Goal: Task Accomplishment & Management: Manage account settings

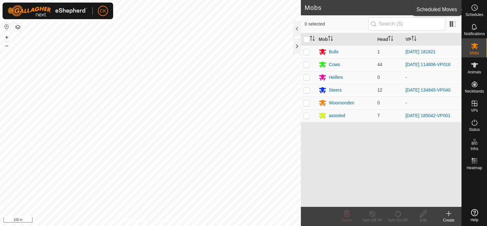
click at [475, 8] on icon at bounding box center [475, 8] width 8 height 8
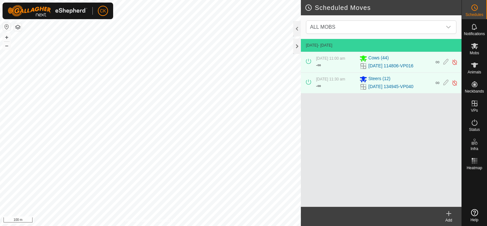
click at [448, 211] on icon at bounding box center [449, 213] width 8 height 8
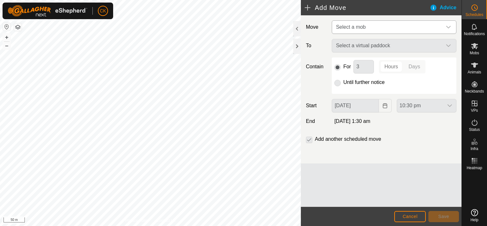
click at [450, 26] on icon "dropdown trigger" at bounding box center [448, 27] width 5 height 5
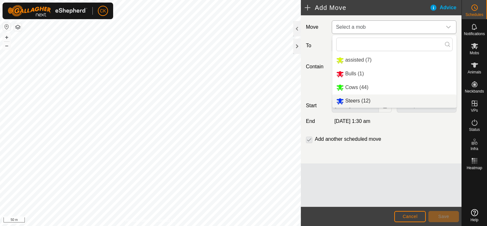
click at [367, 101] on li "Steers (12)" at bounding box center [394, 100] width 124 height 13
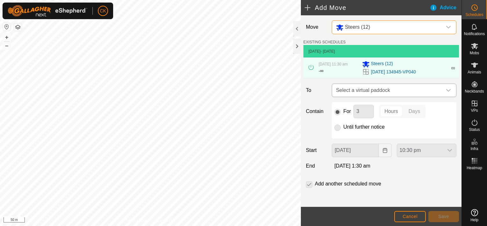
click at [446, 89] on icon "dropdown trigger" at bounding box center [448, 90] width 4 height 3
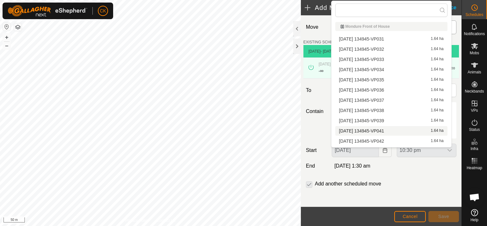
scroll to position [51, 0]
click at [385, 130] on li "[DATE] 134945-VP041 1.64 ha" at bounding box center [391, 131] width 112 height 10
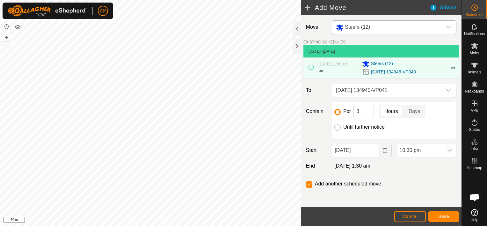
click at [337, 126] on input "Until further notice" at bounding box center [337, 127] width 6 height 6
radio input "true"
checkbox input "false"
click at [368, 149] on input "[DATE]" at bounding box center [355, 149] width 47 height 13
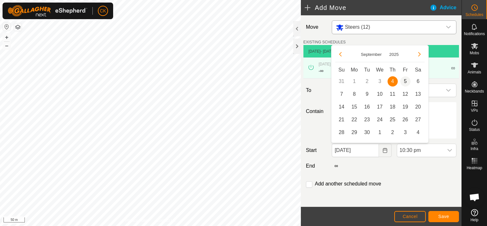
click at [406, 79] on span "5" at bounding box center [405, 81] width 10 height 10
type input "[DATE]"
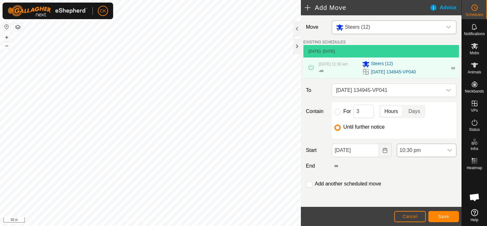
click at [443, 149] on div "dropdown trigger" at bounding box center [449, 150] width 13 height 13
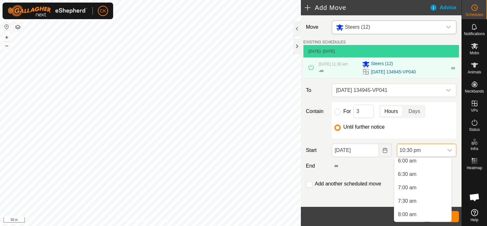
scroll to position [161, 0]
click at [409, 164] on li "6:00 am" at bounding box center [422, 163] width 57 height 13
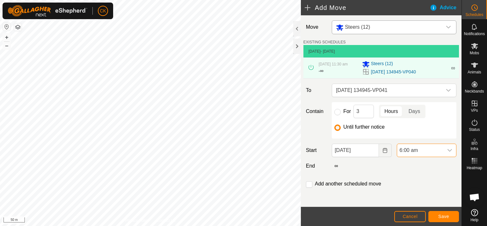
scroll to position [51, 0]
click at [437, 215] on button "Save" at bounding box center [443, 216] width 31 height 11
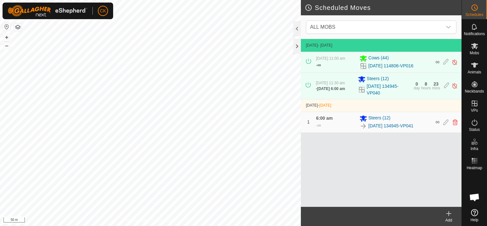
click at [448, 215] on icon at bounding box center [449, 213] width 8 height 8
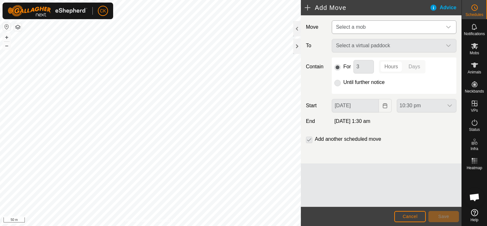
click at [449, 25] on icon "dropdown trigger" at bounding box center [448, 27] width 5 height 5
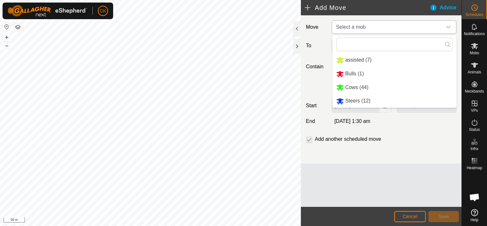
click at [357, 101] on li "Steers (12)" at bounding box center [394, 100] width 124 height 13
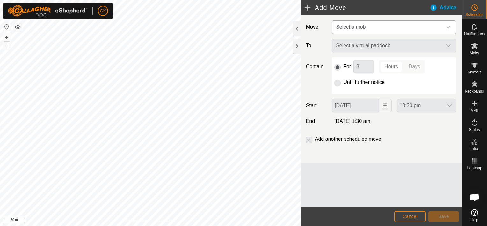
type input "[DATE]"
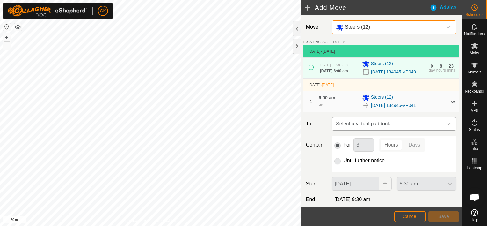
click at [446, 126] on icon "dropdown trigger" at bounding box center [448, 123] width 5 height 5
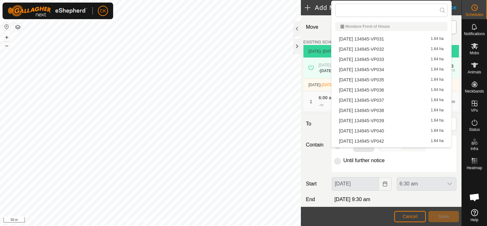
click at [390, 139] on li "[DATE] 134945-VP042 1.64 ha" at bounding box center [391, 141] width 112 height 10
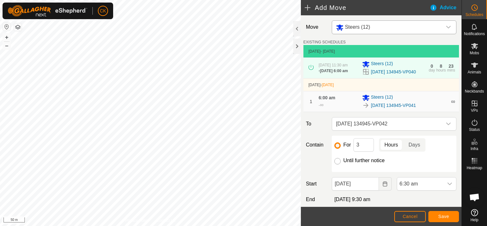
click at [337, 164] on input "Until further notice" at bounding box center [337, 161] width 6 height 6
radio input "true"
checkbox input "false"
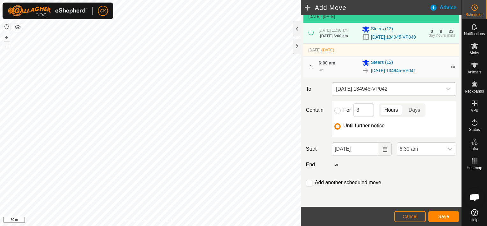
scroll to position [40, 0]
click at [447, 149] on icon "dropdown trigger" at bounding box center [449, 148] width 5 height 5
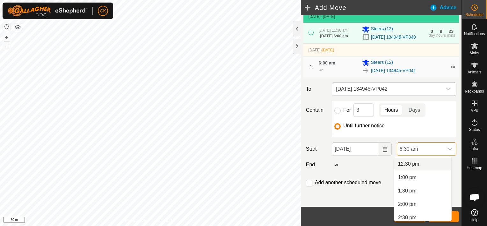
scroll to position [345, 0]
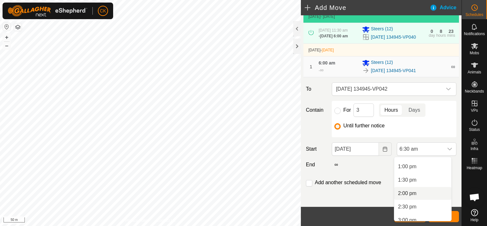
click at [398, 192] on li "2:00 pm" at bounding box center [422, 193] width 57 height 13
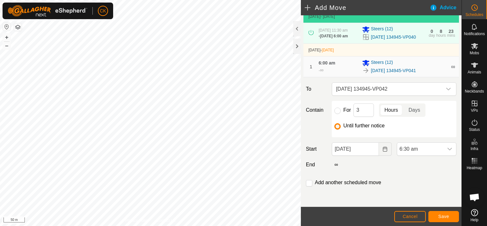
scroll to position [174, 0]
click at [442, 215] on span "Save" at bounding box center [443, 216] width 11 height 5
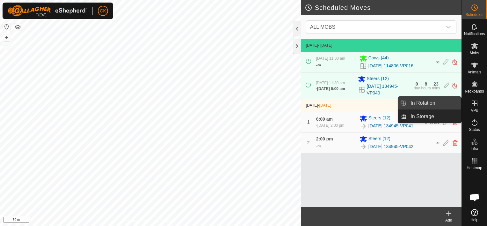
click at [445, 101] on link "In Rotation" at bounding box center [434, 103] width 55 height 13
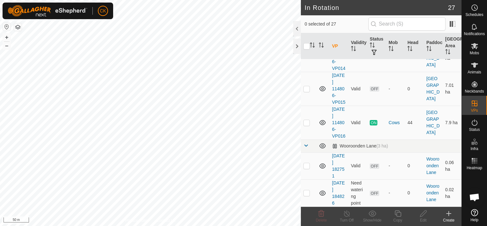
scroll to position [924, 0]
click at [307, 125] on p-checkbox at bounding box center [306, 122] width 6 height 5
checkbox input "true"
click at [396, 213] on icon at bounding box center [398, 213] width 8 height 8
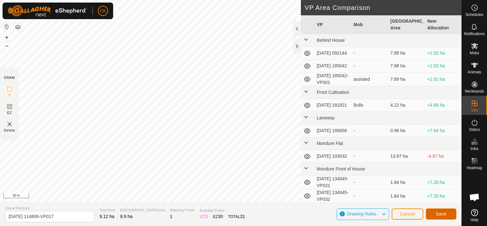
click at [441, 213] on span "Save" at bounding box center [441, 213] width 11 height 5
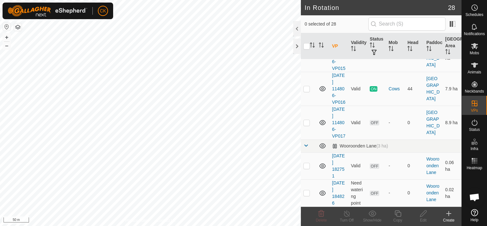
scroll to position [956, 0]
click at [306, 125] on p-checkbox at bounding box center [306, 122] width 6 height 5
checkbox input "true"
click at [398, 213] on icon at bounding box center [398, 213] width 8 height 8
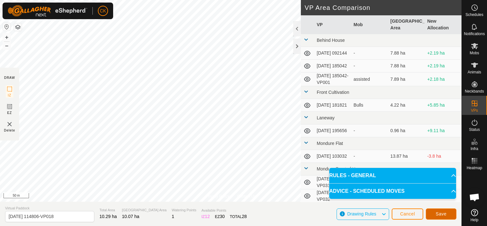
click at [445, 210] on button "Save" at bounding box center [441, 213] width 31 height 11
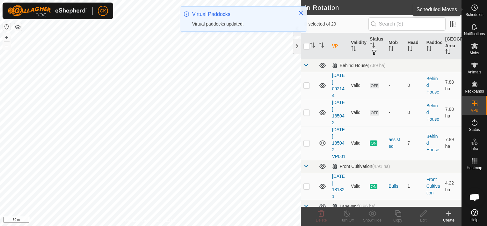
click at [474, 5] on circle at bounding box center [475, 8] width 6 height 6
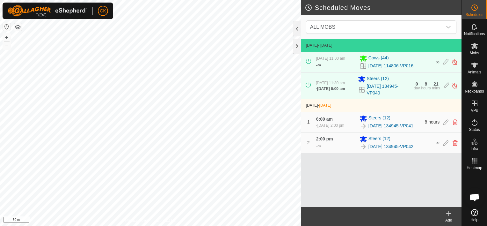
click at [448, 212] on icon at bounding box center [449, 213] width 8 height 8
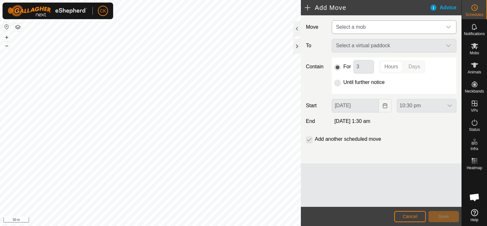
click at [449, 27] on icon "dropdown trigger" at bounding box center [448, 27] width 5 height 5
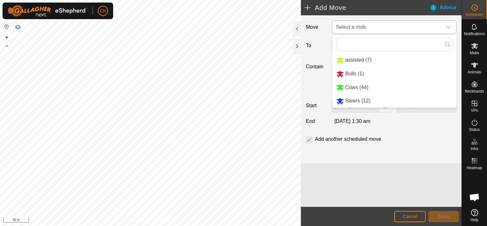
click at [381, 85] on li "Cows (44)" at bounding box center [394, 87] width 124 height 13
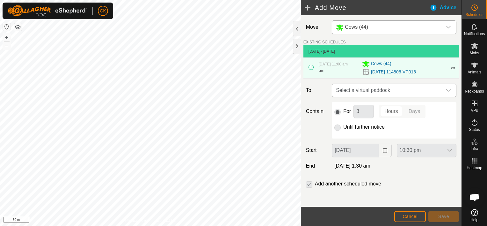
click at [446, 89] on icon "dropdown trigger" at bounding box center [448, 90] width 4 height 3
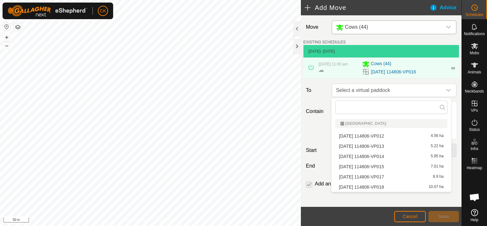
click at [392, 176] on li "[DATE] 114806-VP017 8.9 ha" at bounding box center [391, 177] width 112 height 10
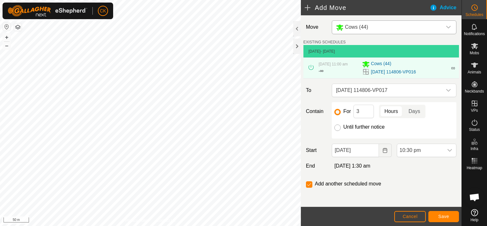
click at [335, 129] on input "Until further notice" at bounding box center [337, 127] width 6 height 6
radio input "true"
checkbox input "false"
click at [369, 152] on input "[DATE]" at bounding box center [355, 149] width 47 height 13
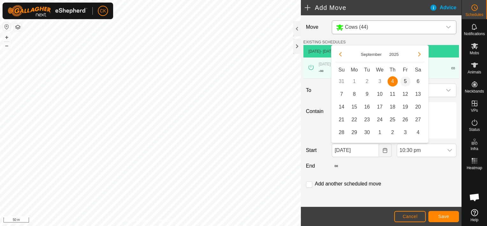
click at [407, 83] on span "5" at bounding box center [405, 81] width 10 height 10
type input "[DATE]"
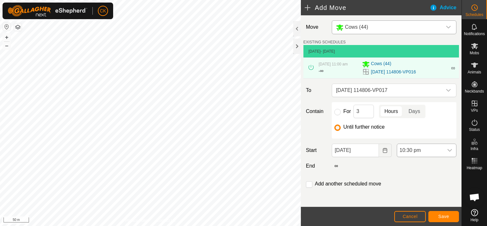
click at [447, 148] on icon "dropdown trigger" at bounding box center [449, 150] width 5 height 5
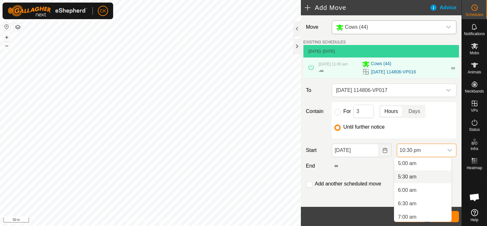
scroll to position [134, 0]
click at [410, 162] on li "5:00 am" at bounding box center [422, 163] width 57 height 13
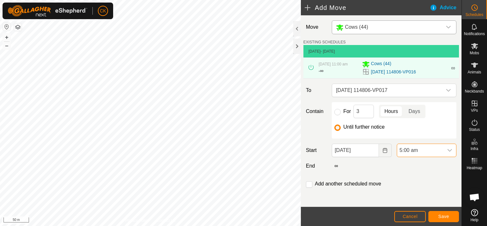
scroll to position [551, 0]
click at [440, 217] on span "Save" at bounding box center [443, 216] width 11 height 5
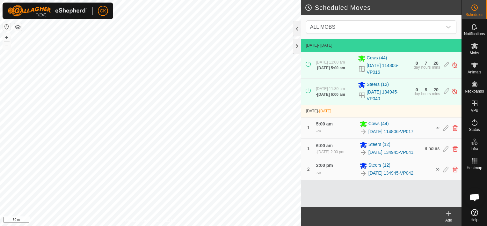
click at [450, 210] on icon at bounding box center [449, 213] width 8 height 8
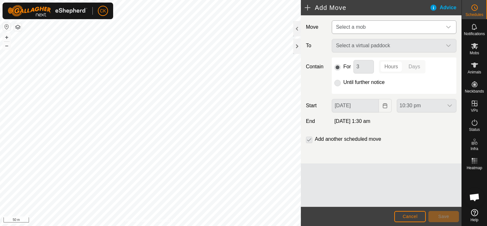
click at [453, 24] on div "dropdown trigger" at bounding box center [448, 27] width 13 height 13
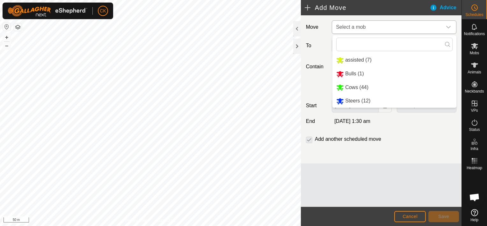
click at [365, 87] on li "Cows (44)" at bounding box center [394, 87] width 124 height 13
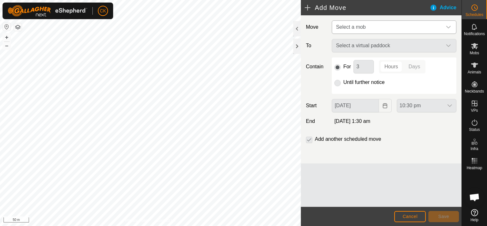
type input "[DATE]"
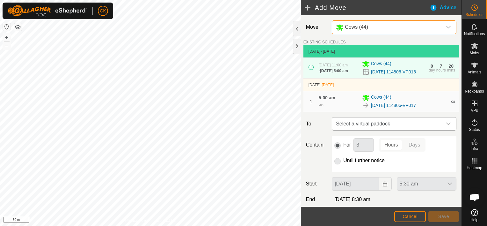
click at [446, 126] on icon "dropdown trigger" at bounding box center [448, 123] width 5 height 5
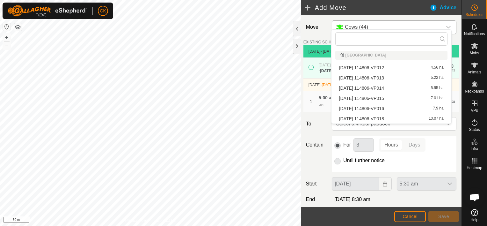
click at [393, 117] on li "[DATE] 114806-VP018 10.07 ha" at bounding box center [391, 119] width 112 height 10
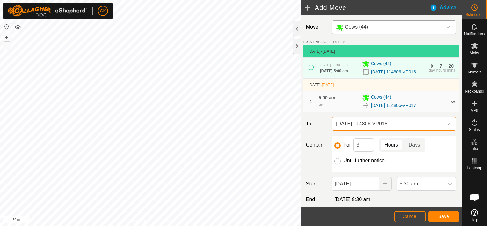
click at [336, 164] on input "Until further notice" at bounding box center [337, 161] width 6 height 6
radio input "true"
checkbox input "false"
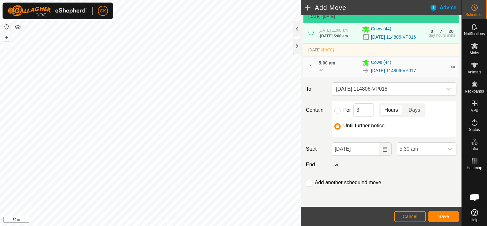
scroll to position [40, 0]
click at [448, 150] on icon "dropdown trigger" at bounding box center [450, 149] width 4 height 3
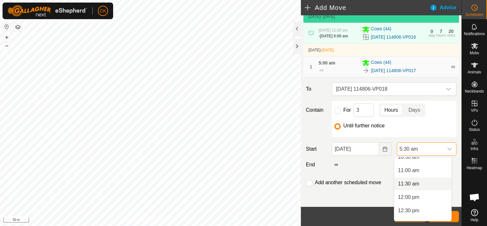
scroll to position [319, 0]
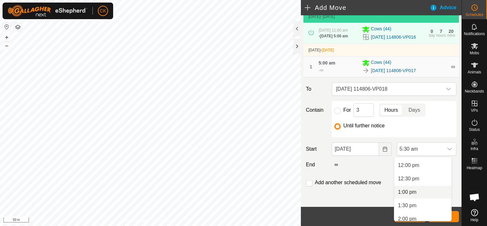
click at [408, 191] on li "1:00 pm" at bounding box center [422, 192] width 57 height 13
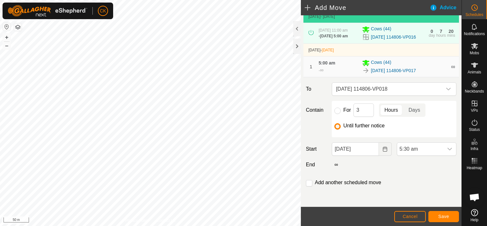
scroll to position [147, 0]
click at [438, 216] on button "Save" at bounding box center [443, 216] width 31 height 11
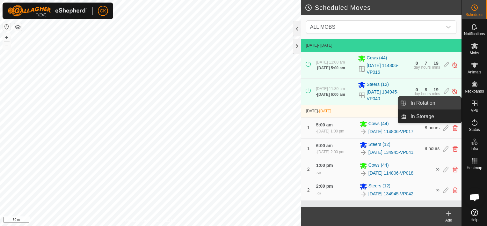
click at [459, 101] on link "In Rotation" at bounding box center [434, 103] width 55 height 13
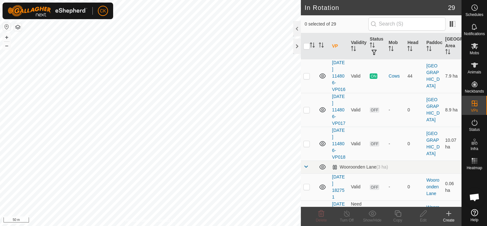
scroll to position [1019, 0]
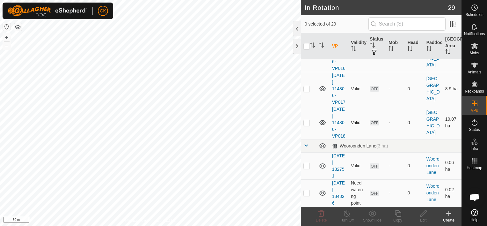
click at [307, 120] on p-checkbox at bounding box center [306, 122] width 6 height 5
checkbox input "true"
click at [398, 213] on icon at bounding box center [398, 213] width 8 height 8
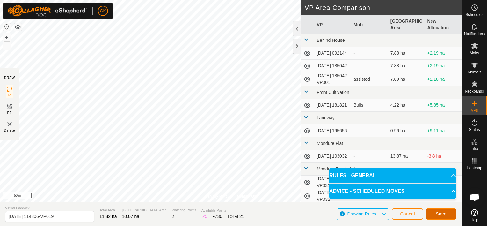
click at [435, 213] on button "Save" at bounding box center [441, 213] width 31 height 11
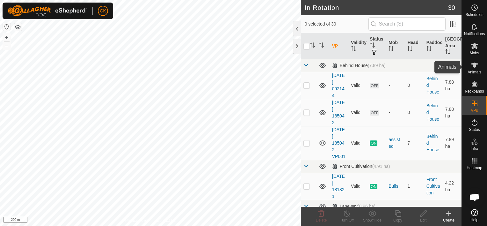
click at [472, 62] on icon at bounding box center [475, 65] width 8 height 8
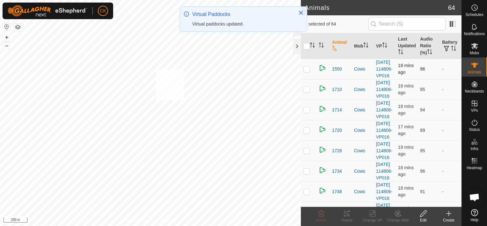
checkbox input "true"
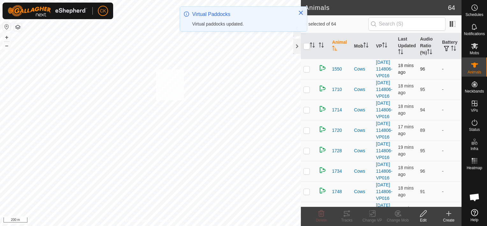
checkbox input "true"
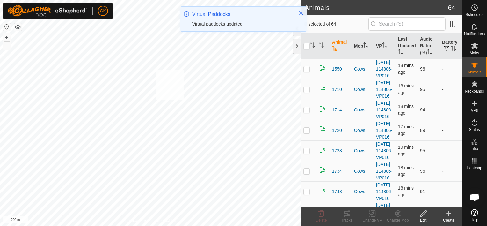
checkbox input "true"
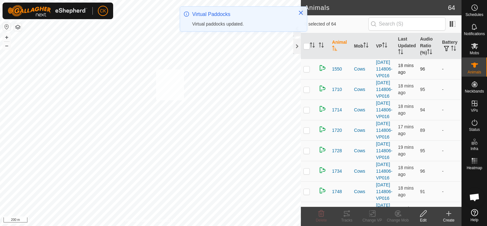
checkbox input "true"
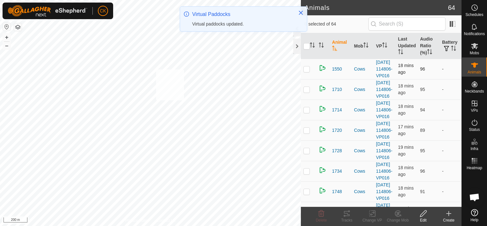
checkbox input "true"
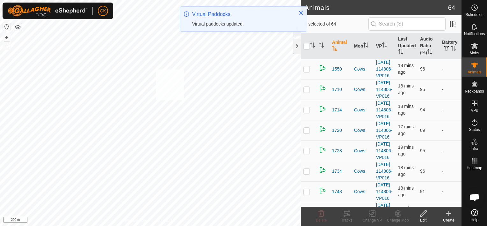
checkbox input "true"
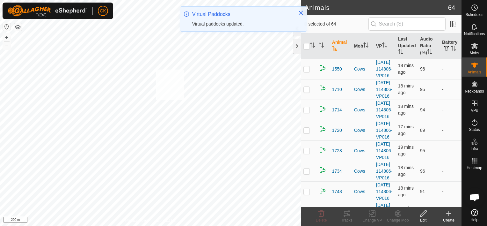
checkbox input "true"
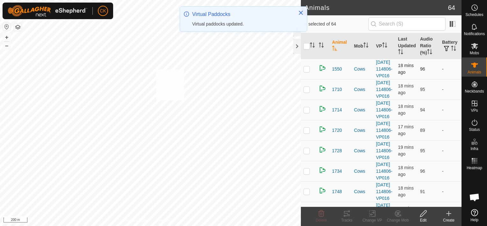
checkbox input "true"
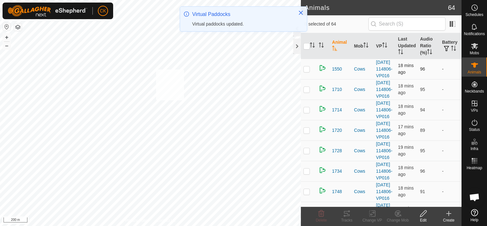
checkbox input "true"
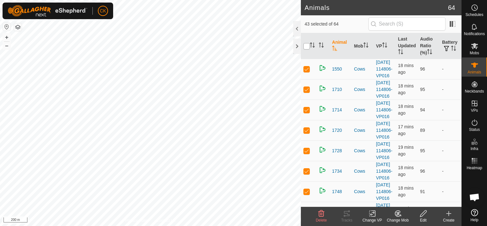
click at [307, 46] on input "checkbox" at bounding box center [306, 46] width 6 height 6
checkbox input "true"
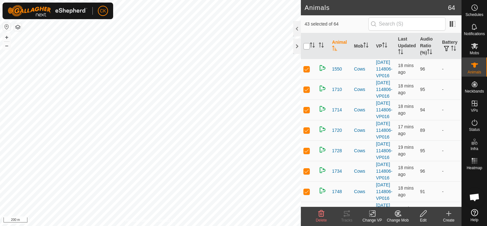
checkbox input "true"
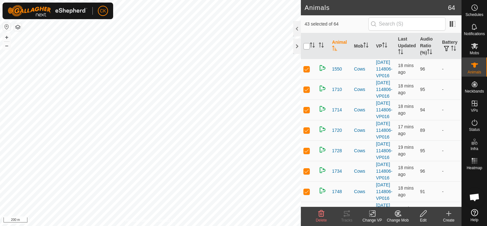
checkbox input "true"
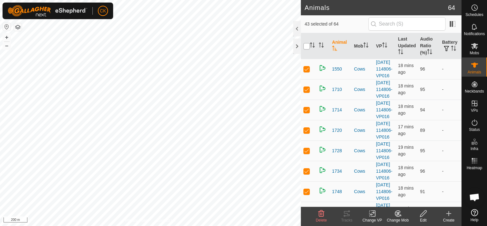
checkbox input "true"
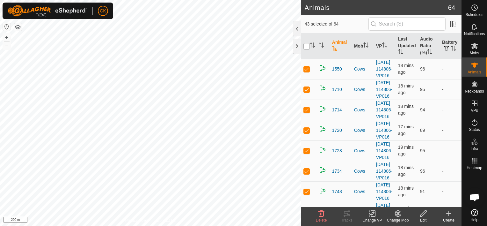
checkbox input "true"
click at [307, 46] on input "checkbox" at bounding box center [306, 46] width 6 height 6
checkbox input "false"
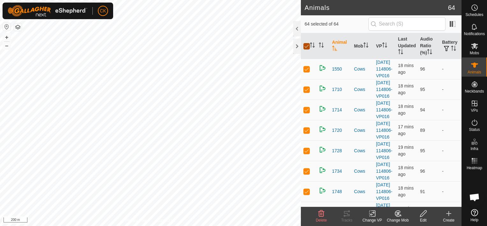
checkbox input "false"
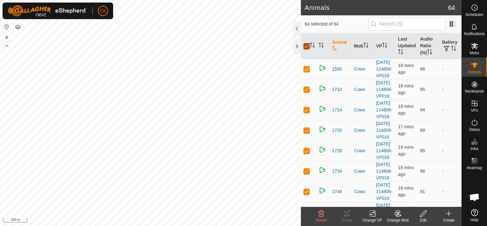
checkbox input "false"
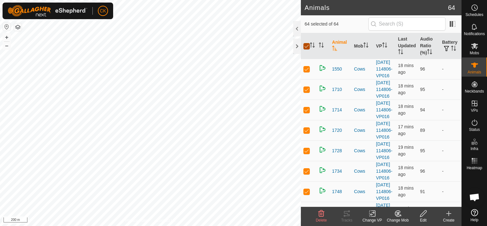
checkbox input "false"
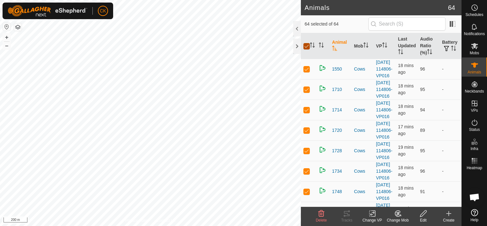
checkbox input "false"
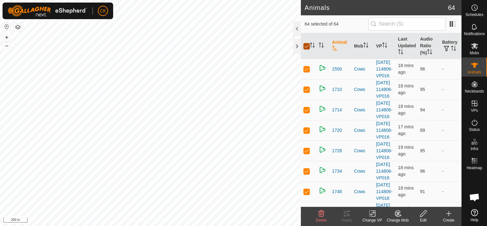
checkbox input "false"
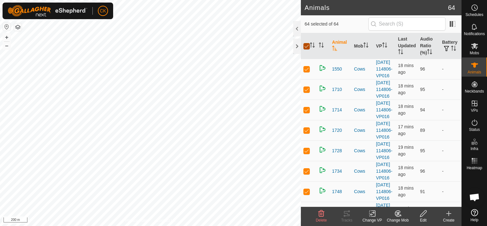
checkbox input "false"
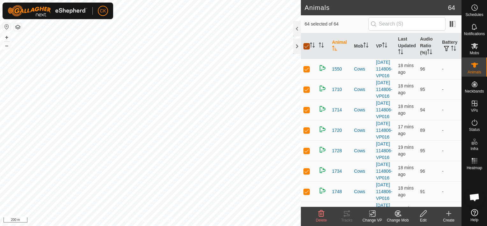
checkbox input "false"
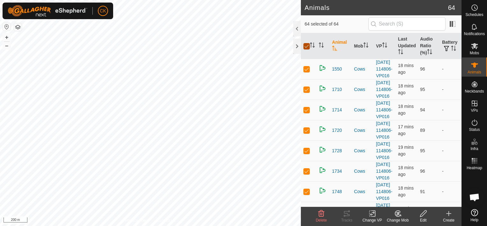
checkbox input "false"
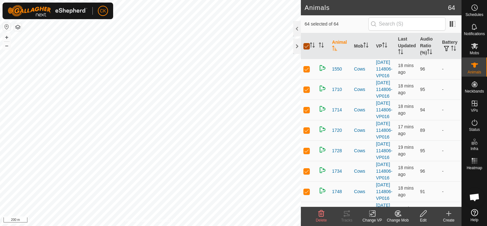
checkbox input "false"
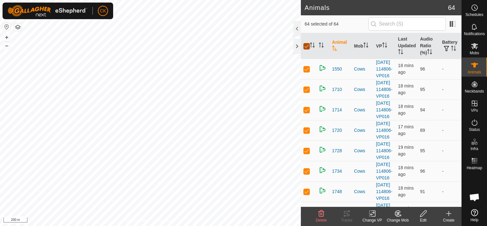
checkbox input "false"
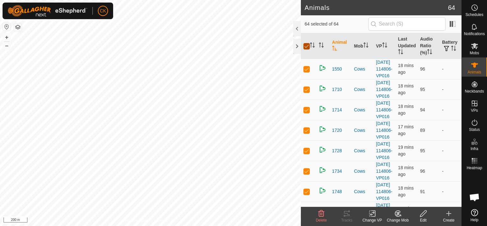
checkbox input "false"
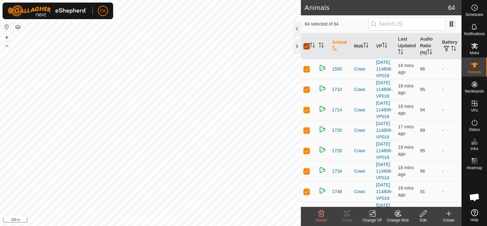
checkbox input "false"
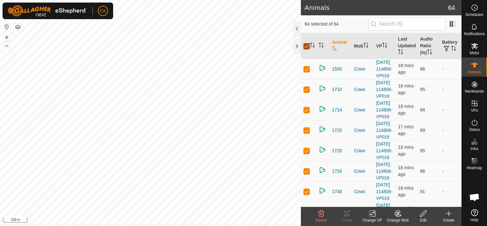
checkbox input "false"
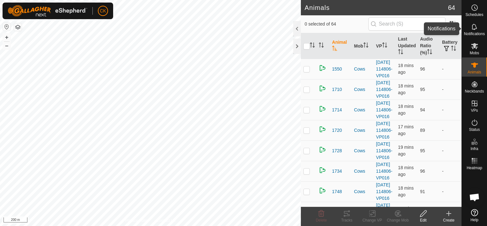
click at [474, 25] on icon at bounding box center [475, 27] width 8 height 8
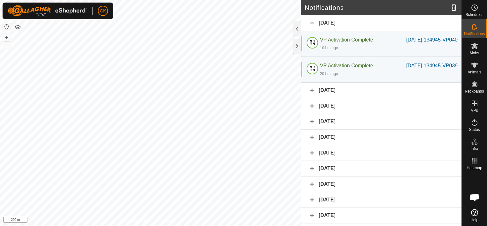
click at [335, 98] on div "[DATE]" at bounding box center [381, 91] width 161 height 16
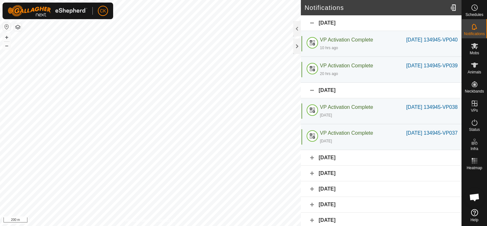
click at [335, 98] on div "[DATE]" at bounding box center [381, 91] width 161 height 16
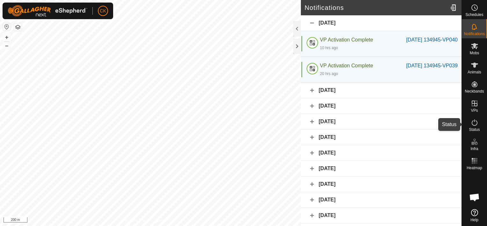
drag, startPoint x: 472, startPoint y: 121, endPoint x: 468, endPoint y: 121, distance: 3.5
click at [472, 121] on icon at bounding box center [475, 123] width 8 height 8
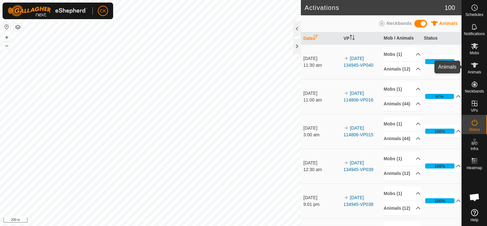
click at [473, 62] on icon at bounding box center [475, 65] width 8 height 8
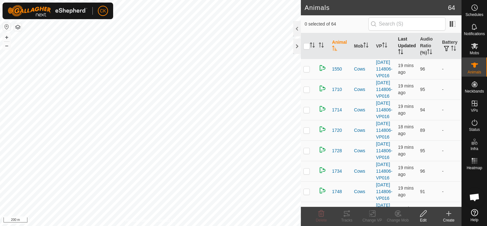
click at [400, 44] on th "Last Updated" at bounding box center [407, 46] width 22 height 26
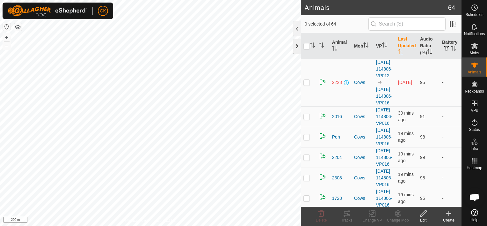
click at [297, 45] on div at bounding box center [297, 46] width 8 height 15
